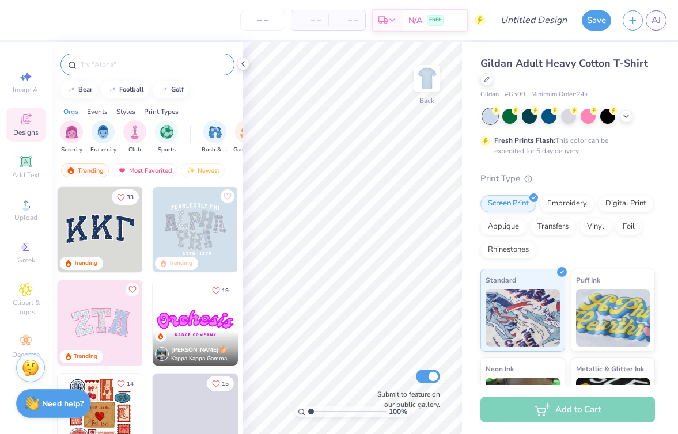
click at [150, 65] on input "text" at bounding box center [152, 65] width 147 height 12
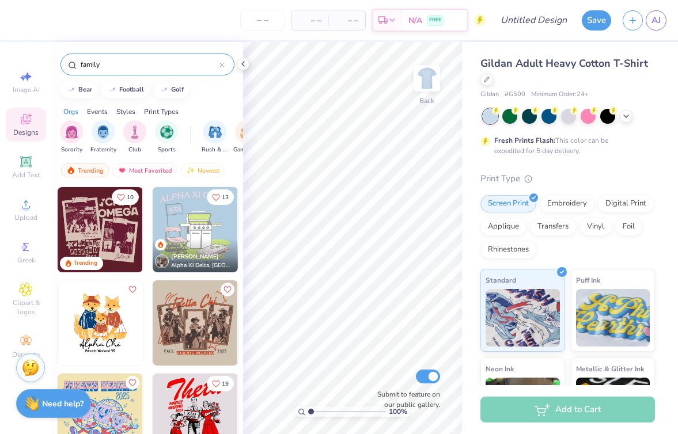
type input "family"
click at [200, 226] on img at bounding box center [195, 229] width 85 height 85
click at [425, 82] on img at bounding box center [427, 78] width 46 height 46
click at [179, 240] on div "[PERSON_NAME] Alpha Xi Delta, [GEOGRAPHIC_DATA]" at bounding box center [195, 255] width 85 height 33
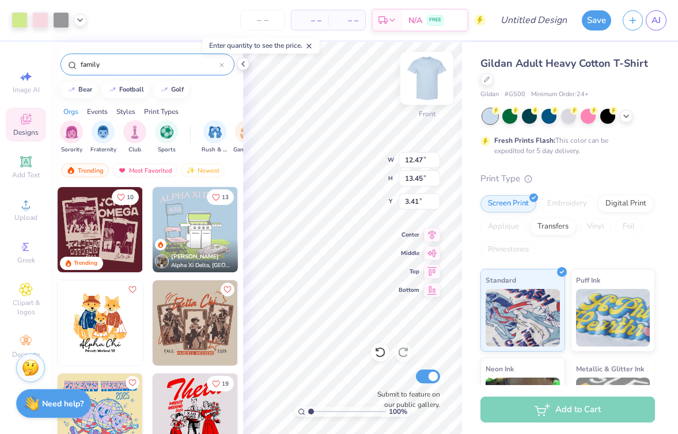
type input "3.24"
type input "13.51"
type input "14.57"
type input "2.57"
click at [244, 64] on icon at bounding box center [242, 63] width 9 height 9
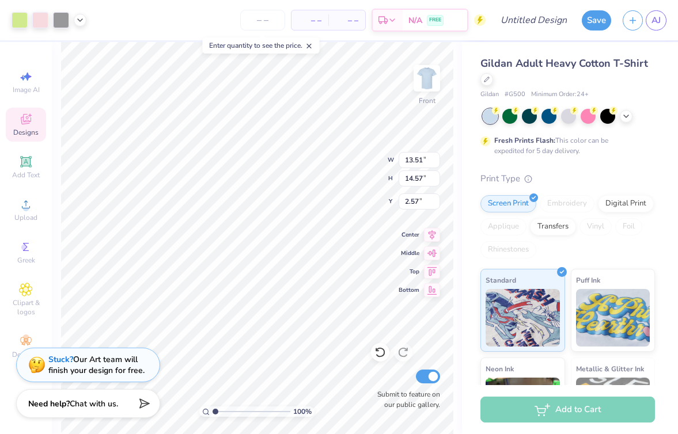
type input "3.00"
click at [40, 20] on div at bounding box center [40, 19] width 16 height 16
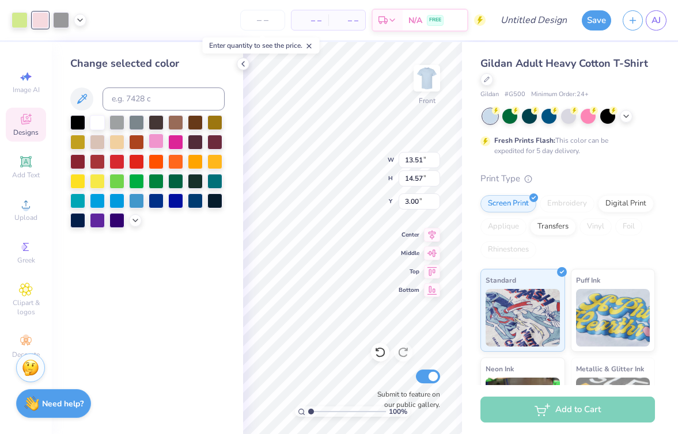
click at [153, 143] on div at bounding box center [156, 141] width 15 height 15
click at [154, 142] on div at bounding box center [156, 141] width 15 height 15
click at [79, 100] on icon at bounding box center [82, 99] width 14 height 14
click at [156, 140] on div at bounding box center [156, 141] width 15 height 15
click at [132, 225] on div at bounding box center [147, 171] width 154 height 113
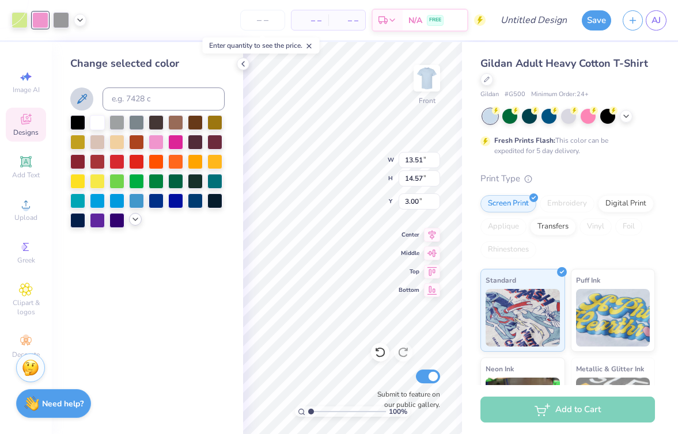
click at [132, 218] on icon at bounding box center [135, 219] width 9 height 9
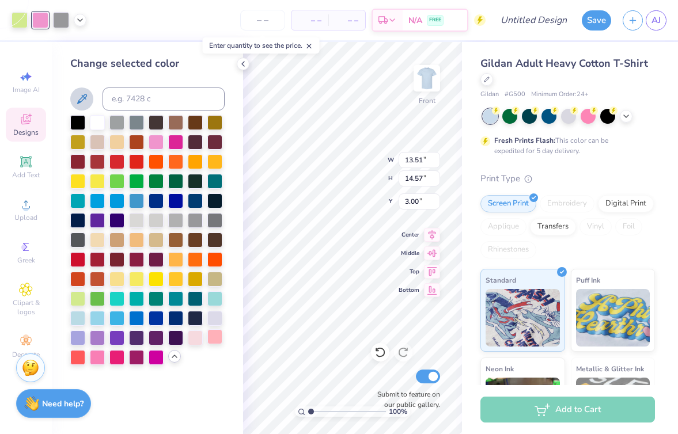
click at [214, 339] on div at bounding box center [214, 336] width 15 height 15
click at [213, 375] on div "Change selected color" at bounding box center [147, 238] width 191 height 392
type input "14.31"
type input "3.26"
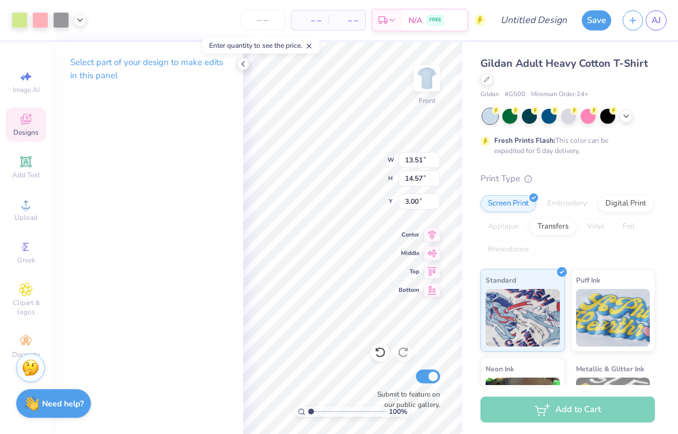
type input "13.50"
type input "2.18"
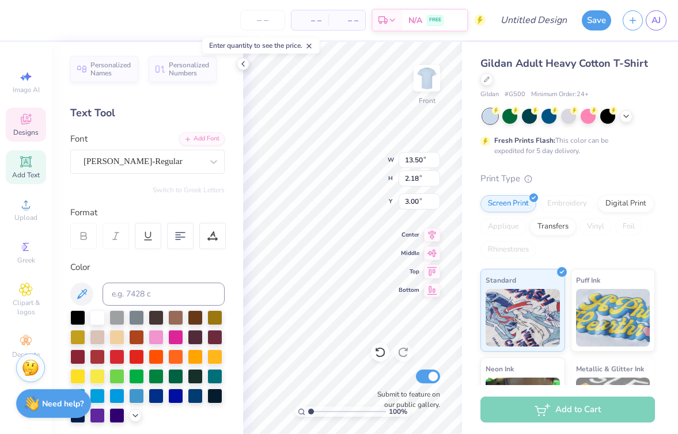
type textarea "A"
type textarea "SIGMA IOTA BETA"
type textarea "SIB"
type input "3.02"
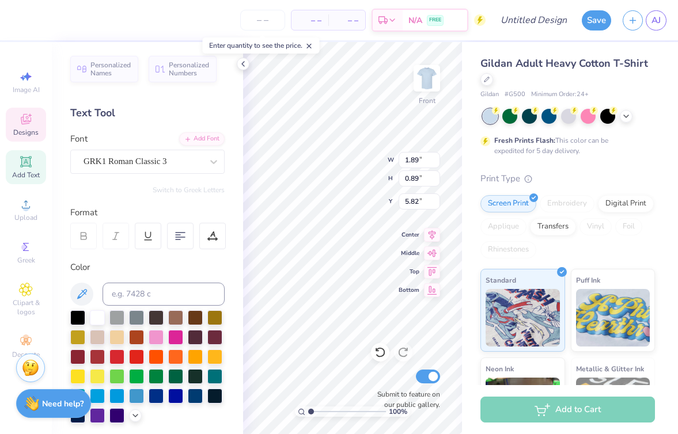
type input "1.42"
type input "5.60"
type input "14.36"
type input "2.27"
type input "2.96"
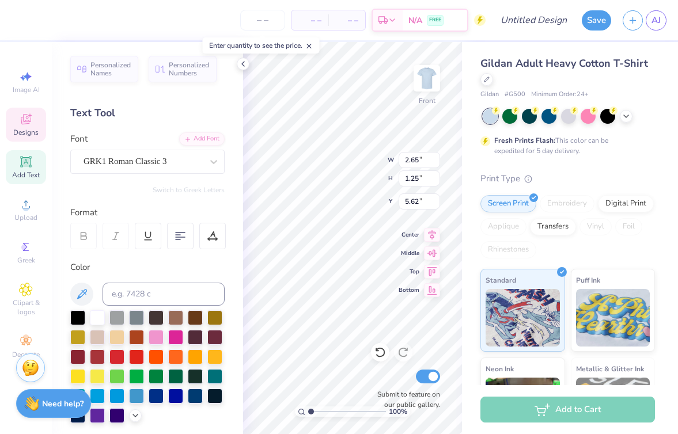
type input "2.65"
type input "1.25"
type input "5.62"
type input "5.73"
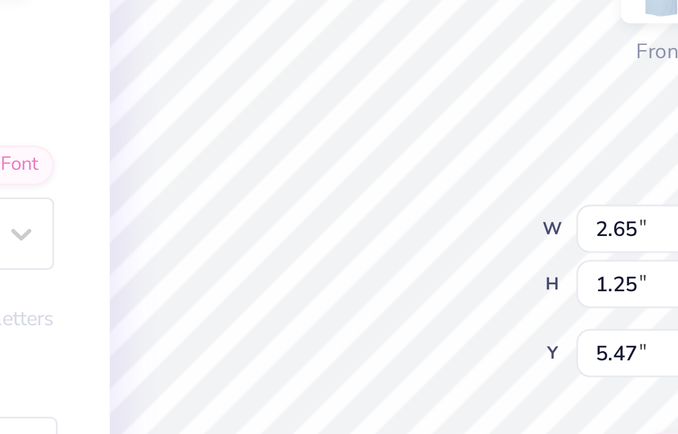
type input "5.71"
type input "2.72"
type input "1.28"
type input "14.36"
type input "2.27"
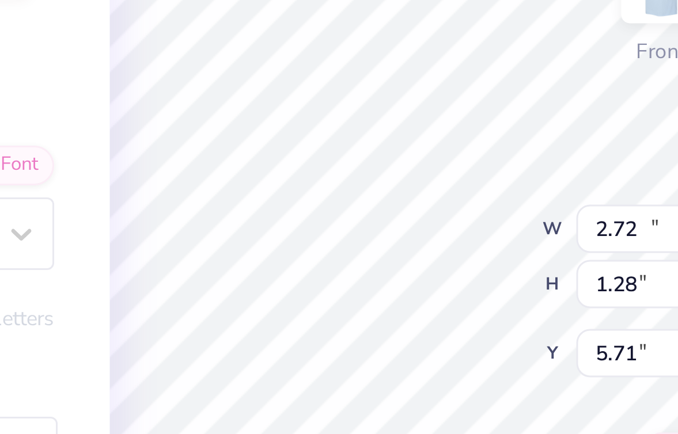
type input "3.00"
type input "2.72"
type input "1.28"
type input "5.44"
type input "2.44"
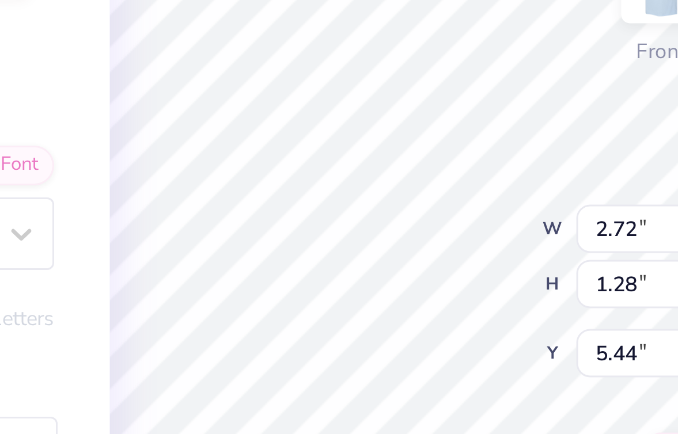
type input "1.15"
type input "5.57"
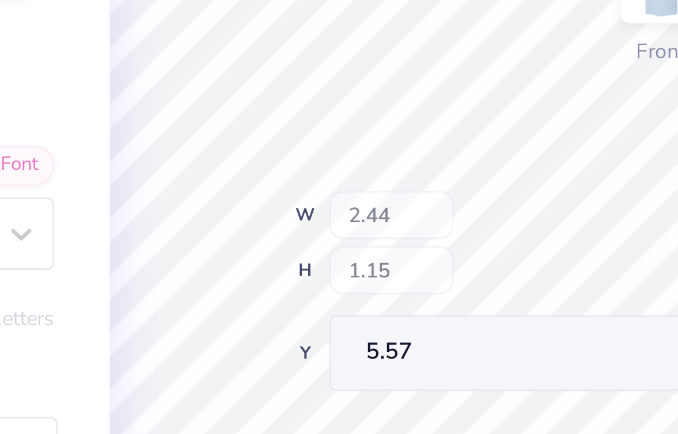
type input "13.06"
type input "10.59"
type input "5.25"
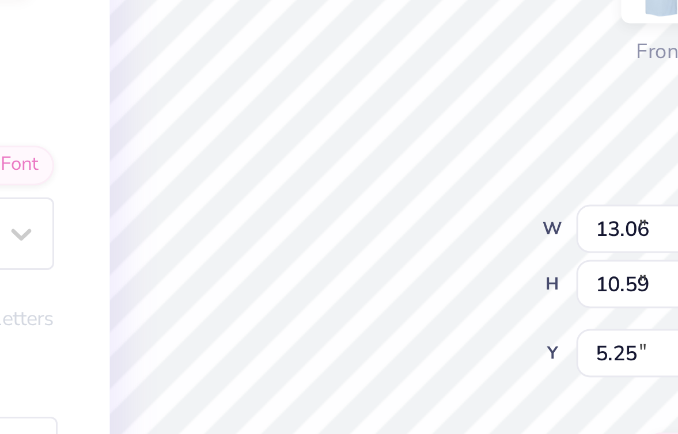
type input "2.44"
type input "1.15"
type input "5.84"
type input "13.06"
type input "10.59"
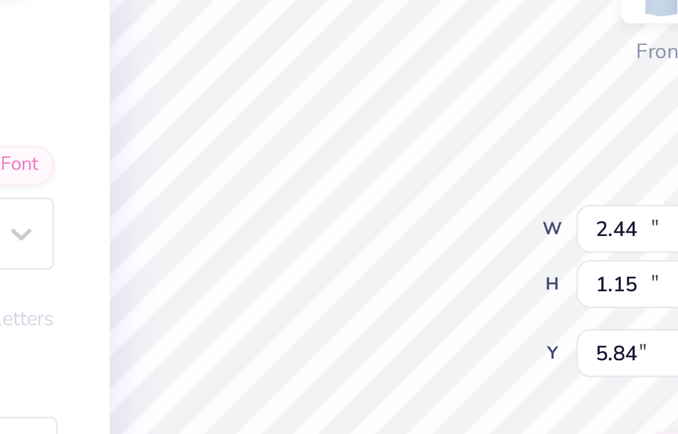
type input "5.25"
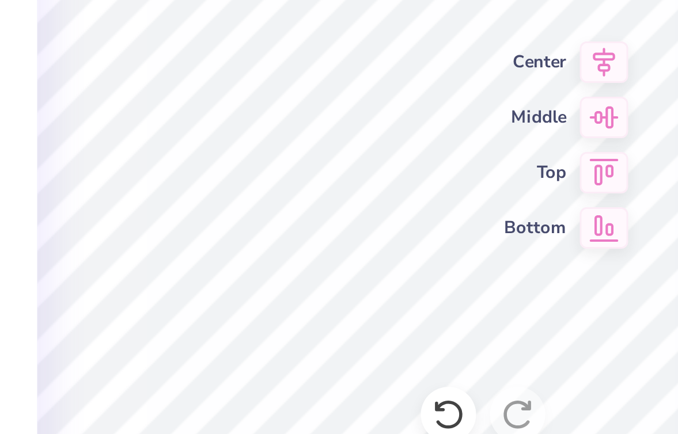
type textarea "SIB"
type input "13.66"
type input "2.50"
type input "1.16"
type input "13.69"
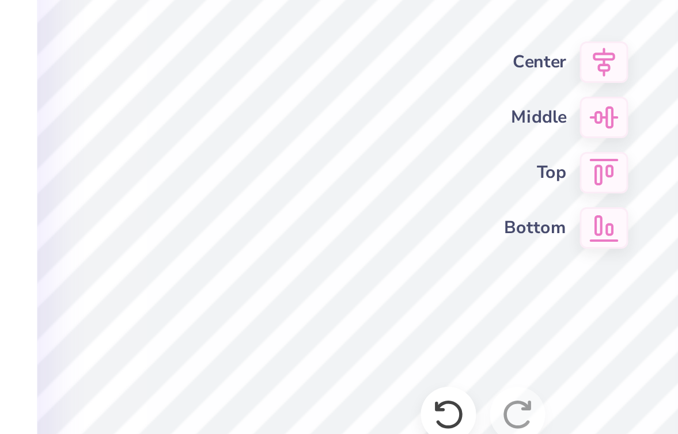
type input "2.44"
type input "1.14"
type input "13.73"
type textarea "[GEOGRAPHIC_DATA], [GEOGRAPHIC_DATA] 2025"
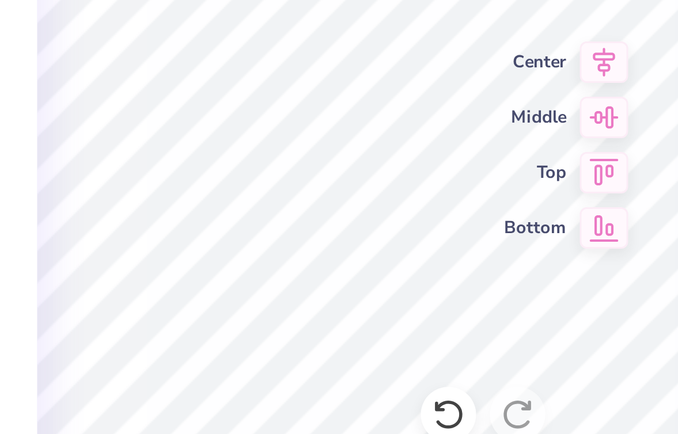
scroll to position [0, 3]
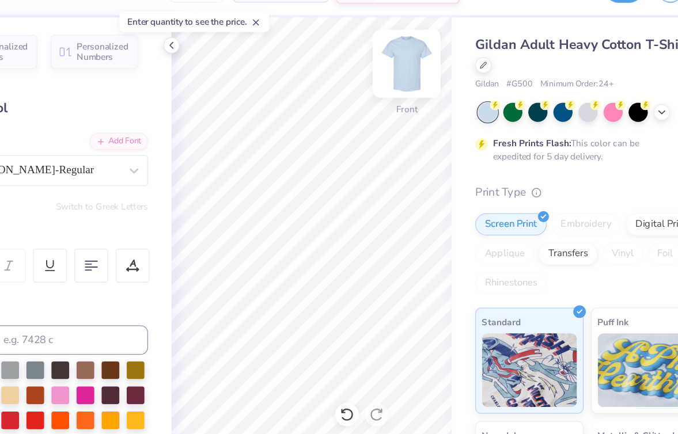
click at [422, 79] on img at bounding box center [427, 78] width 46 height 46
type input "1.22"
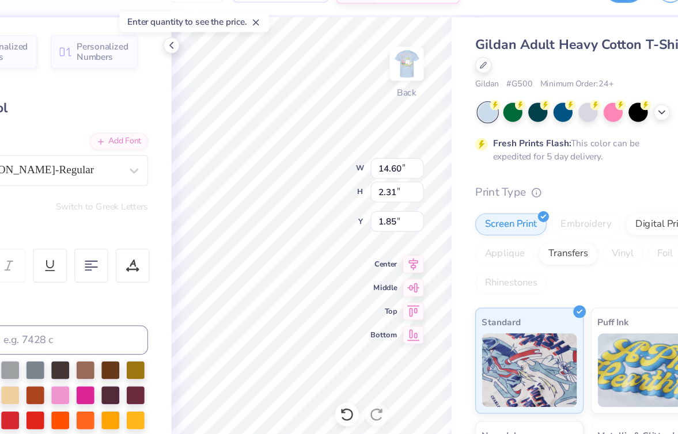
drag, startPoint x: 181, startPoint y: 104, endPoint x: 199, endPoint y: 103, distance: 17.9
click at [200, 103] on div "Personalized Names Personalized Numbers Text Tool Add Font Font [PERSON_NAME]-R…" at bounding box center [147, 238] width 191 height 392
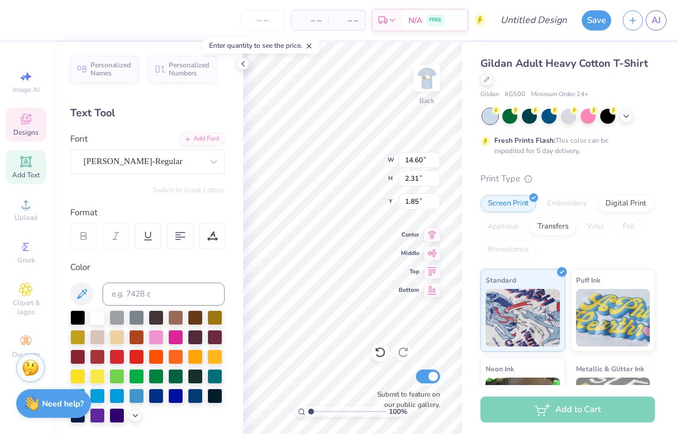
scroll to position [0, 0]
click at [434, 252] on icon at bounding box center [432, 251] width 10 height 7
click at [431, 266] on icon at bounding box center [432, 270] width 10 height 9
type input "1.85"
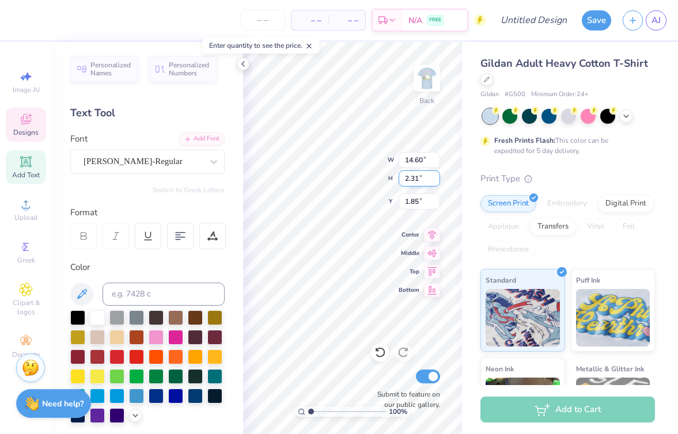
type textarea "SIGMA IOTA BETA PARENT"
click at [177, 236] on icon at bounding box center [180, 236] width 10 height 10
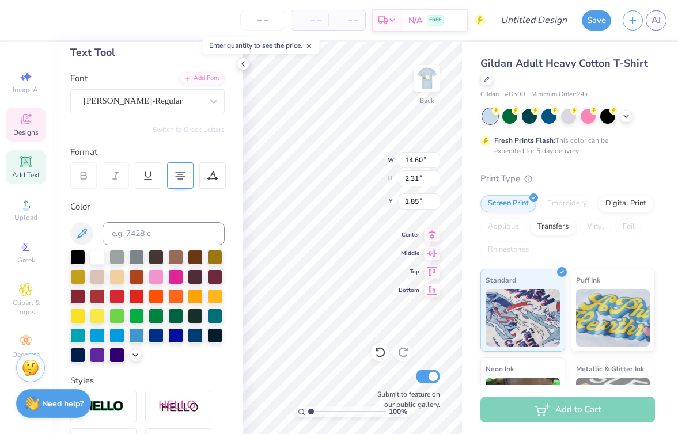
scroll to position [62, 0]
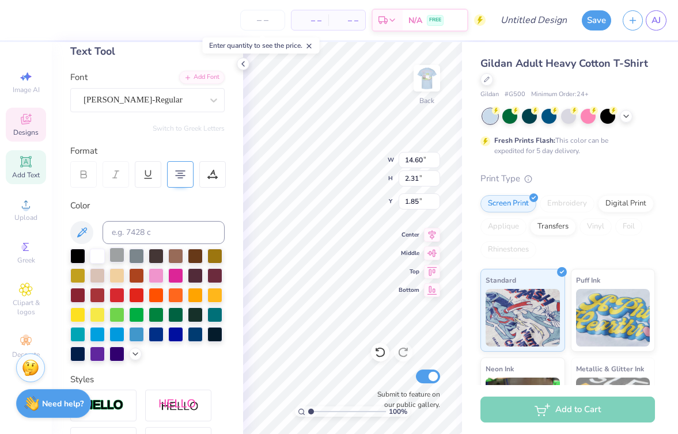
click at [119, 249] on div at bounding box center [116, 255] width 15 height 15
click at [133, 255] on div at bounding box center [136, 255] width 15 height 15
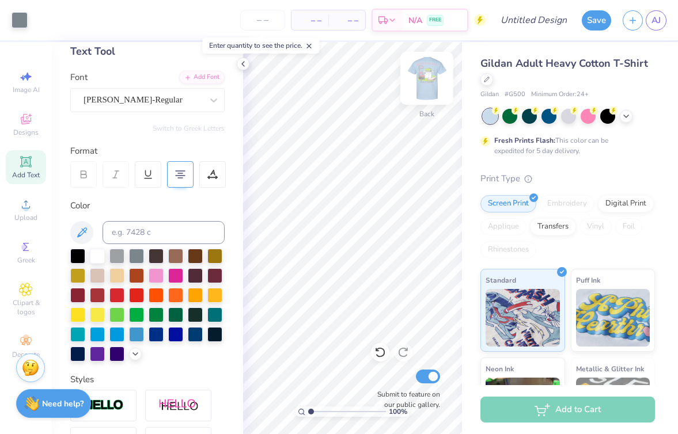
click at [437, 75] on img at bounding box center [427, 78] width 46 height 46
click at [429, 69] on img at bounding box center [426, 78] width 23 height 23
click at [434, 82] on img at bounding box center [427, 78] width 46 height 46
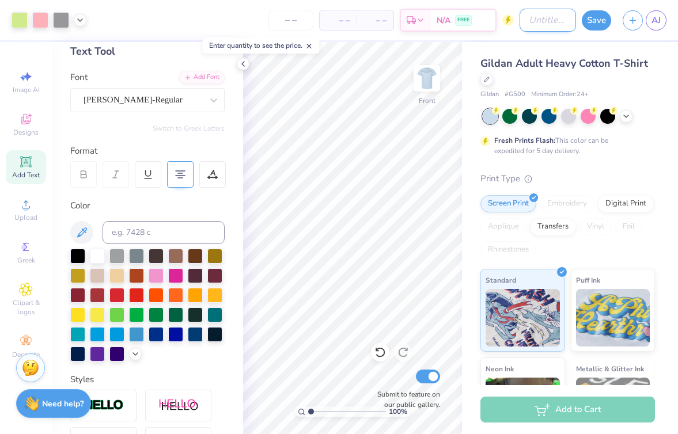
click at [526, 21] on input "Design Title" at bounding box center [548, 20] width 56 height 23
type input "Parents weekend tee"
click at [593, 19] on button "Save" at bounding box center [596, 19] width 29 height 20
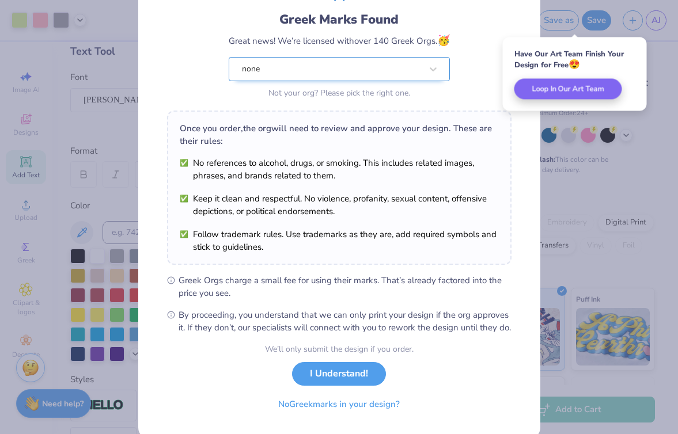
scroll to position [71, 0]
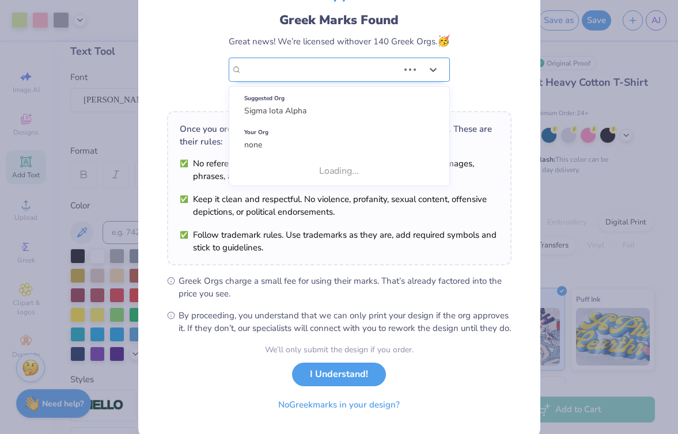
click at [372, 74] on div "Greek Marks Found Great news! We’re licensed with over 140 Greek Orgs. 🥳 Use Up…" at bounding box center [339, 34] width 344 height 135
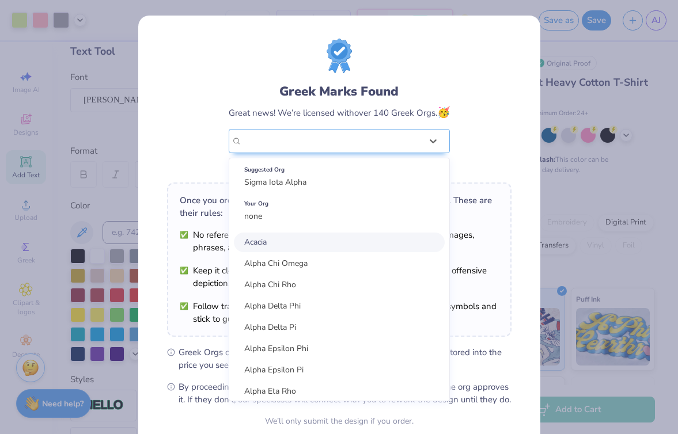
click at [486, 92] on div "Greek Marks Found Great news! We’re licensed with over 140 Greek Orgs. 🥳 option…" at bounding box center [339, 106] width 344 height 135
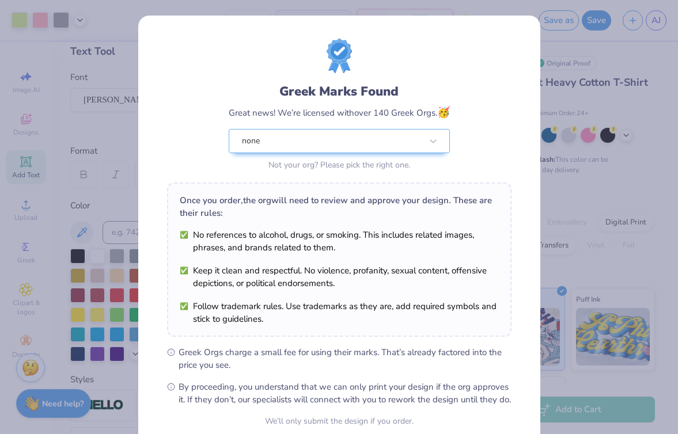
scroll to position [105, 0]
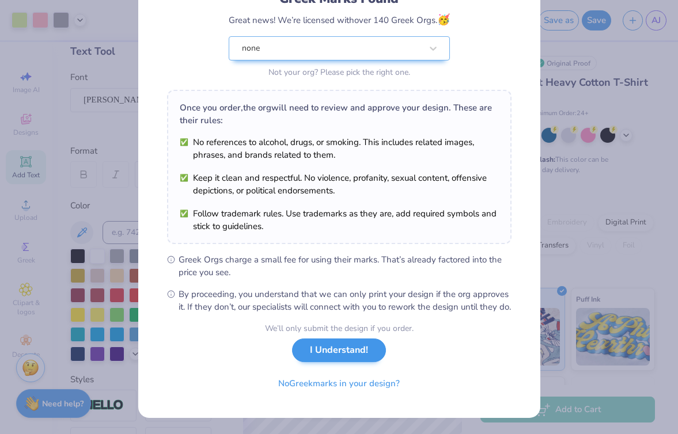
click at [331, 363] on div "We’ll only submit the design if you order. I Understand! No Greek marks in your…" at bounding box center [339, 359] width 149 height 73
click at [336, 350] on button "I Understand!" at bounding box center [339, 351] width 94 height 24
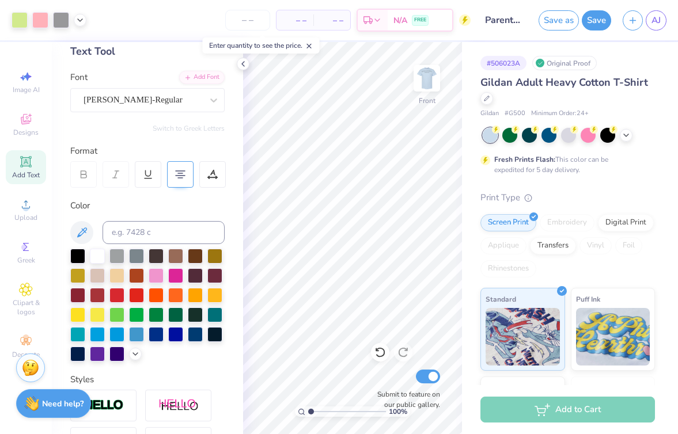
scroll to position [0, 0]
click at [59, 403] on strong "Need help?" at bounding box center [62, 402] width 41 height 11
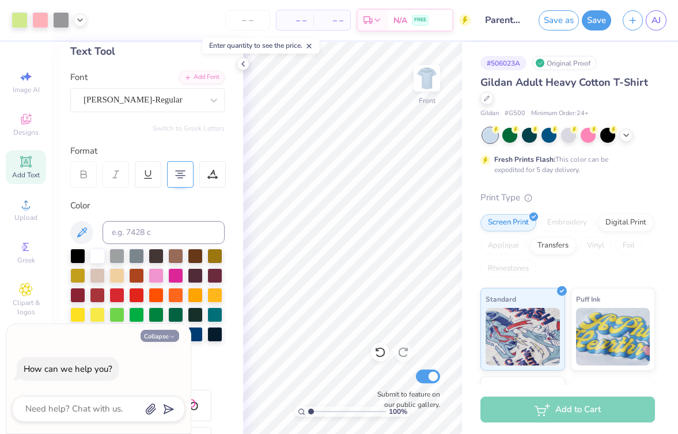
click at [165, 336] on button "Collapse" at bounding box center [160, 336] width 39 height 12
type textarea "x"
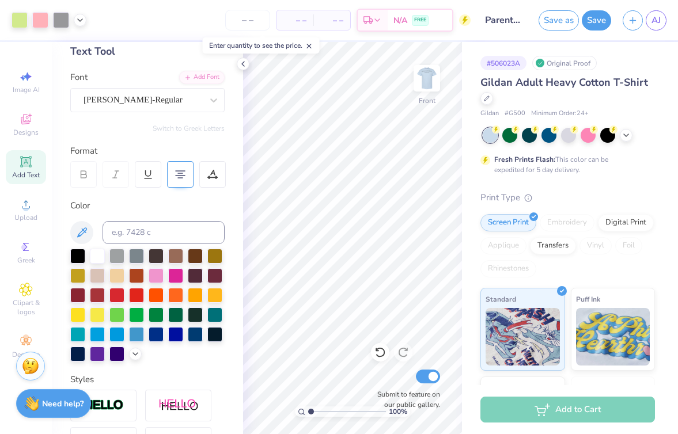
click at [31, 362] on img at bounding box center [30, 366] width 17 height 17
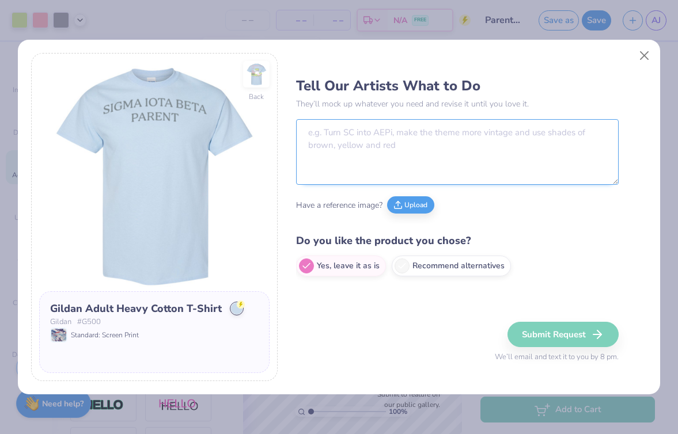
click at [321, 148] on textarea at bounding box center [457, 152] width 323 height 66
type textarea "h"
type textarea "t"
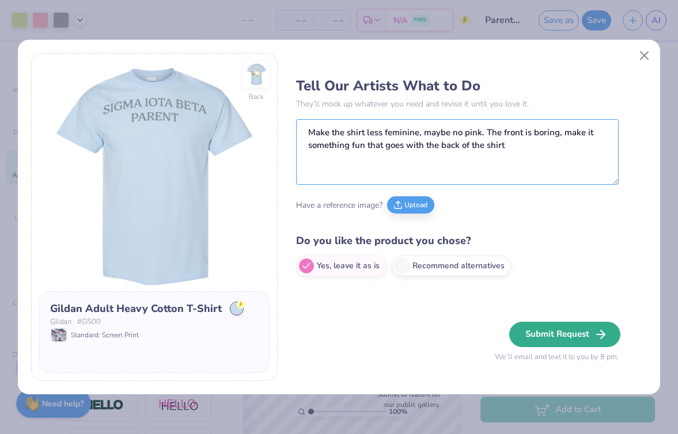
type textarea "Make the shirt less feminine, maybe no pink. The front is boring, make it somet…"
click at [533, 324] on button "Submit Request" at bounding box center [564, 334] width 111 height 25
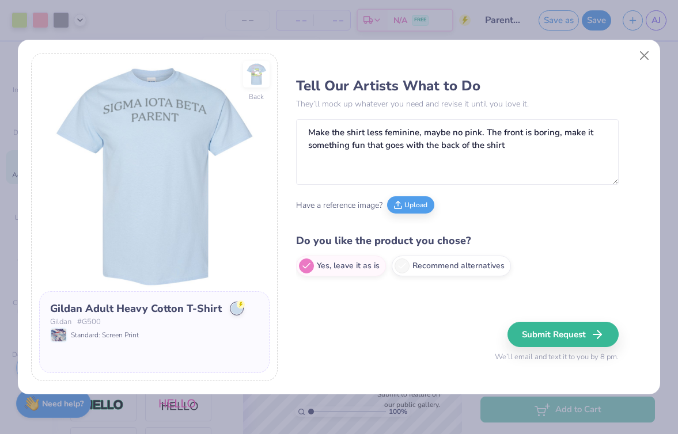
click at [534, 331] on div "Submit Request We’ll email and text it to you by 8 pm." at bounding box center [557, 342] width 124 height 41
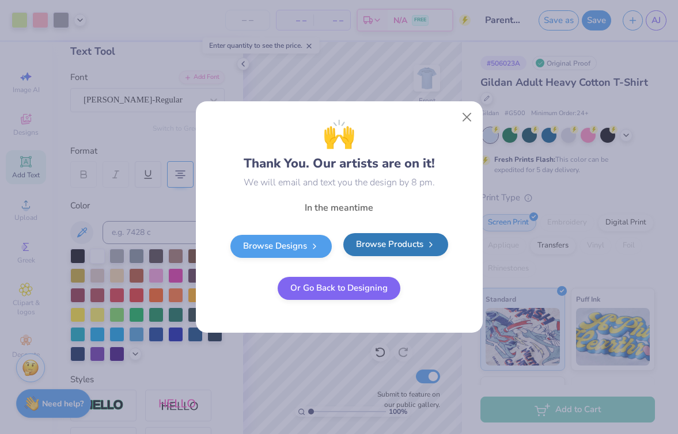
click at [388, 244] on link "Browse Products" at bounding box center [395, 244] width 105 height 23
